Goal: Task Accomplishment & Management: Manage account settings

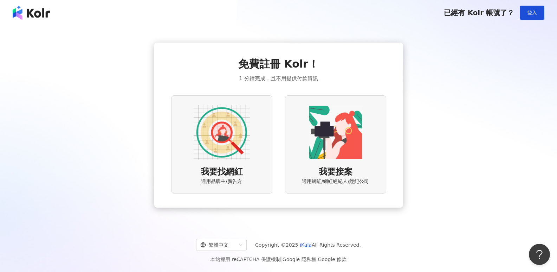
click at [238, 136] on img at bounding box center [222, 132] width 56 height 56
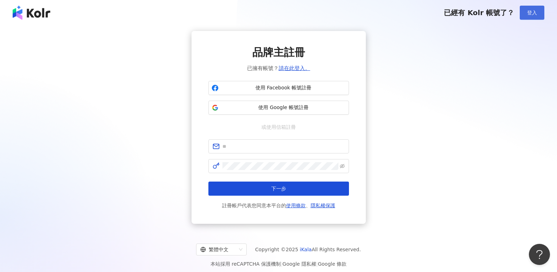
click at [529, 14] on span "登入" at bounding box center [532, 13] width 10 height 6
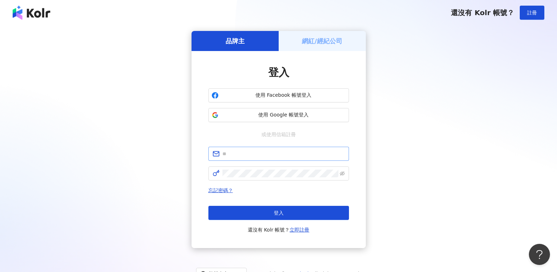
click at [241, 158] on span at bounding box center [278, 154] width 141 height 14
click at [246, 156] on input "text" at bounding box center [283, 154] width 122 height 8
click at [228, 191] on link "忘記密碼？" at bounding box center [220, 190] width 25 height 6
click at [244, 155] on input "text" at bounding box center [283, 154] width 122 height 8
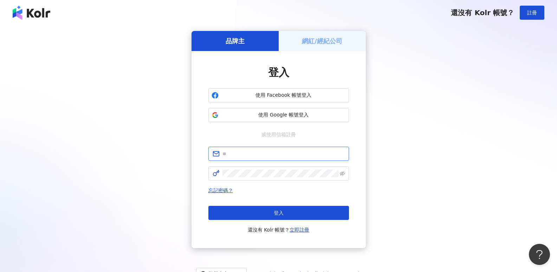
type input "*"
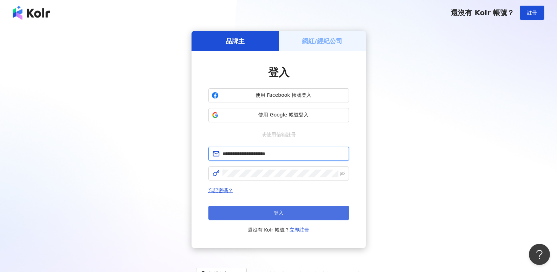
type input "**********"
click at [249, 215] on button "登入" at bounding box center [278, 213] width 141 height 14
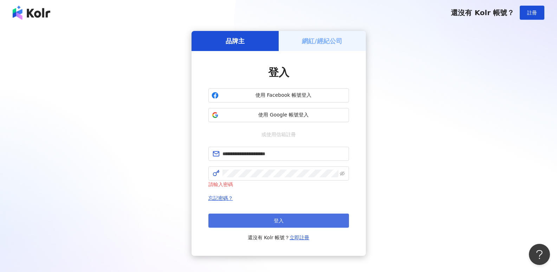
click at [305, 227] on button "登入" at bounding box center [278, 220] width 141 height 14
